Goal: Contribute content: Add original content to the website for others to see

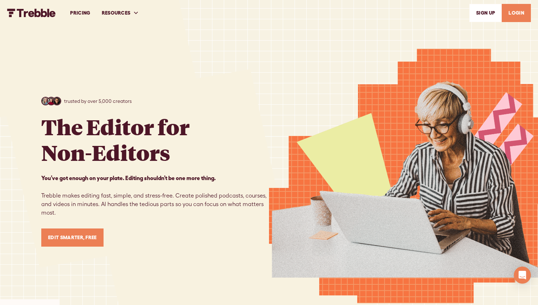
click at [518, 16] on link "LOGIN" at bounding box center [515, 13] width 29 height 18
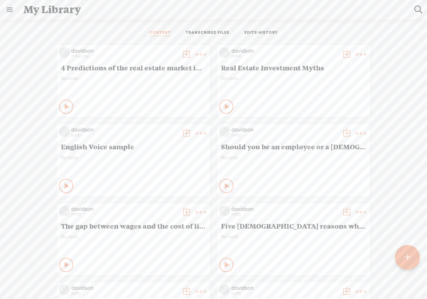
click at [409, 260] on t at bounding box center [407, 258] width 6 height 16
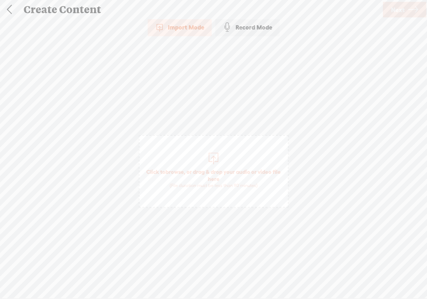
click at [213, 161] on div at bounding box center [213, 157] width 14 height 14
click at [404, 13] on span "Next" at bounding box center [398, 10] width 14 height 18
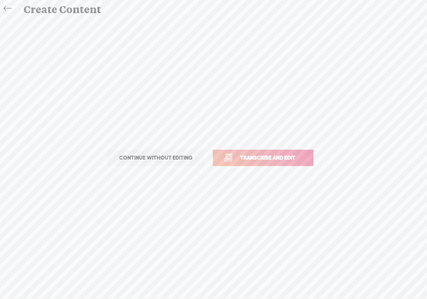
click at [301, 155] on span "Transcribe and edit" at bounding box center [268, 158] width 70 height 8
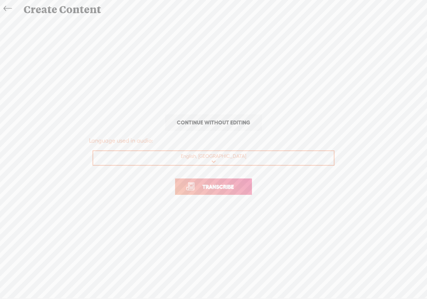
click at [247, 184] on link "Transcribe" at bounding box center [213, 187] width 77 height 16
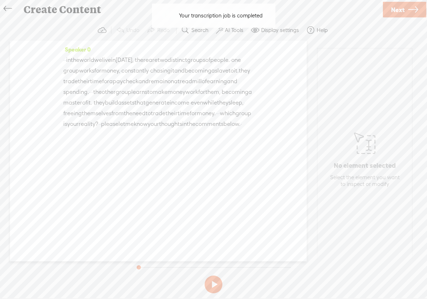
click at [211, 284] on button at bounding box center [213, 285] width 18 height 18
click at [228, 32] on label "AI Tools" at bounding box center [234, 30] width 18 height 7
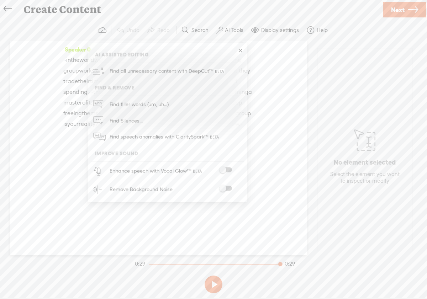
click at [230, 186] on span at bounding box center [225, 188] width 13 height 5
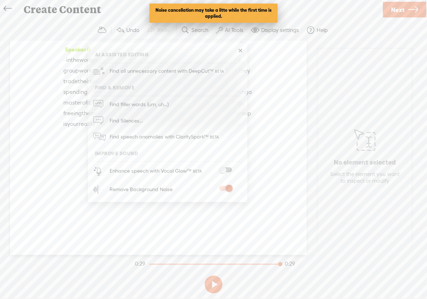
click at [226, 168] on span at bounding box center [225, 169] width 13 height 5
click at [229, 170] on span at bounding box center [225, 169] width 13 height 5
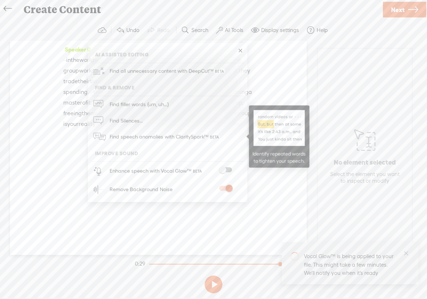
click at [210, 137] on span at bounding box center [214, 137] width 12 height 4
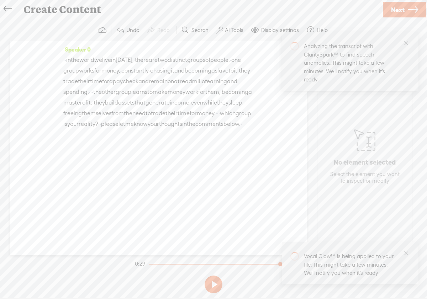
click at [182, 205] on div "Speaker 0 · · in the world we live in today, · there are two distinct groups of…" at bounding box center [158, 148] width 297 height 214
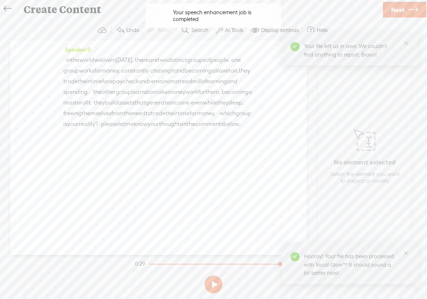
click at [251, 167] on div "Speaker 0 · · in the world we live in today, · there are two distinct groups of…" at bounding box center [158, 148] width 297 height 214
click at [213, 288] on button at bounding box center [213, 285] width 18 height 18
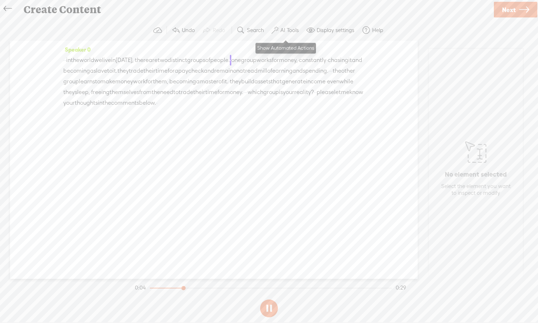
click at [277, 30] on span at bounding box center [274, 30] width 7 height 9
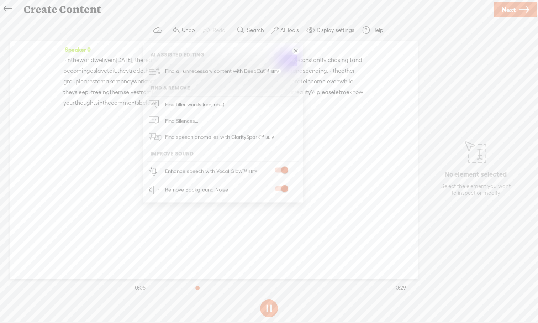
click at [309, 236] on div "Speaker 0 · · in the world we live in today, · there are two distinct groups of…" at bounding box center [214, 160] width 408 height 238
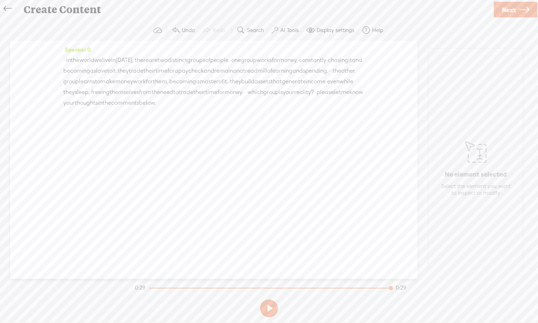
click at [426, 11] on span "Next" at bounding box center [509, 10] width 14 height 18
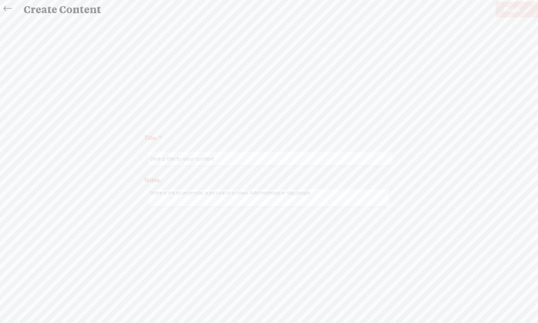
click at [257, 160] on input "text" at bounding box center [270, 159] width 244 height 14
paste input "two distinct groups of people."
click at [159, 159] on input "two distinct groups of people." at bounding box center [270, 159] width 244 height 14
type input "Two distinct groups of people."
click at [426, 11] on span "Finish" at bounding box center [512, 10] width 16 height 18
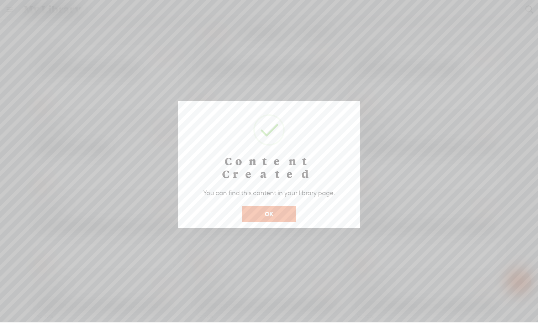
click at [291, 206] on button "OK" at bounding box center [269, 214] width 54 height 16
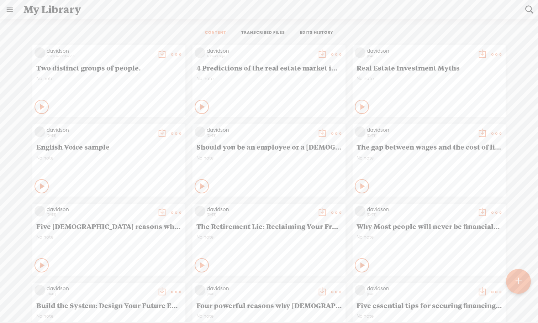
click at [175, 55] on t at bounding box center [176, 54] width 10 height 10
click at [150, 126] on link "Download as..." at bounding box center [142, 127] width 71 height 16
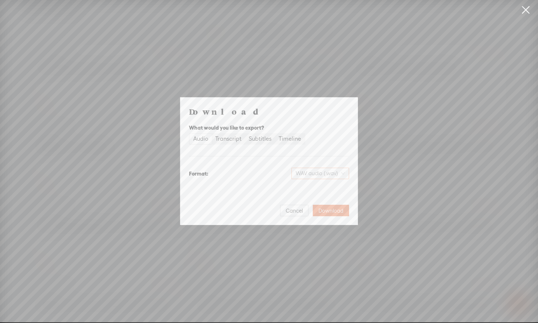
click at [345, 174] on div "WAV audio (.wav)" at bounding box center [320, 172] width 58 height 11
click at [331, 192] on div "MP3 audio (.mp3) Best for sharing, small file size" at bounding box center [314, 191] width 58 height 17
click at [333, 213] on span "Download" at bounding box center [330, 210] width 25 height 7
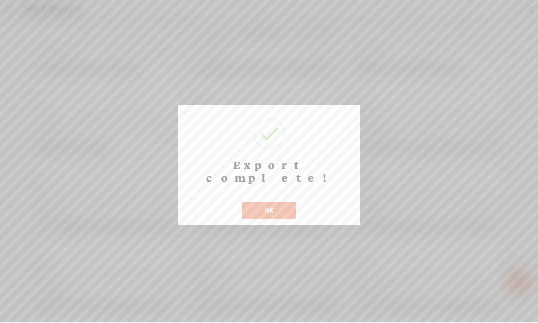
click at [286, 202] on button "OK" at bounding box center [269, 210] width 54 height 16
